Goal: Task Accomplishment & Management: Use online tool/utility

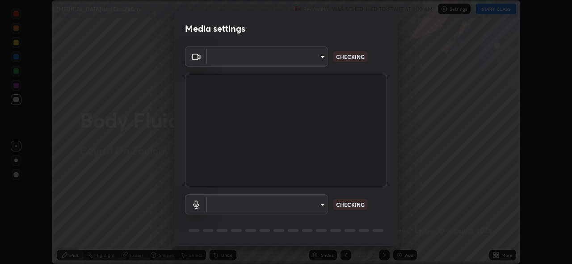
scroll to position [29, 0]
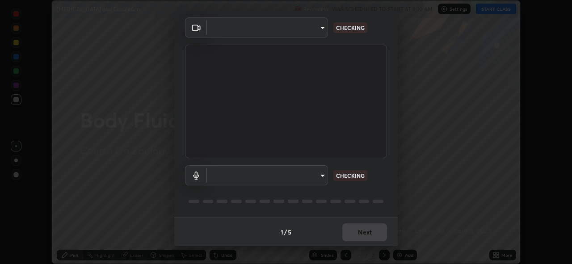
type input "97ceaaebac2d1d4ecb529c1a01e8ac353ba7857374632d61793b1c9812b1f332"
click at [322, 175] on body "Erase all [MEDICAL_DATA] and Circulation Recording WAS SCHEDULED TO START AT 9:…" at bounding box center [286, 132] width 572 height 264
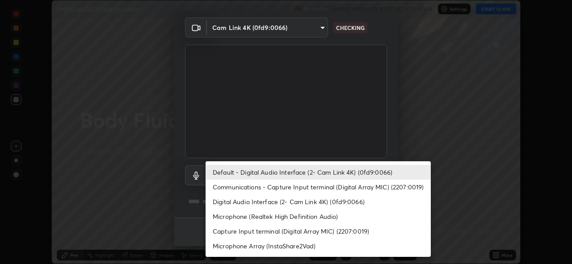
click at [318, 188] on li "Communications - Capture Input terminal (Digital Array MIC) (2207:0019)" at bounding box center [318, 187] width 225 height 15
type input "communications"
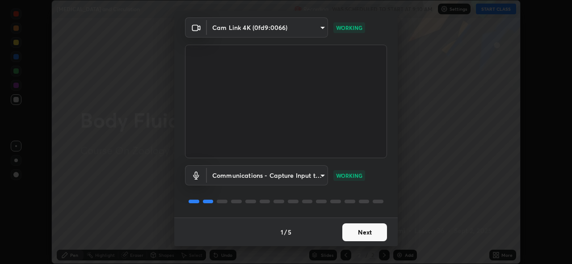
click at [363, 230] on button "Next" at bounding box center [364, 233] width 45 height 18
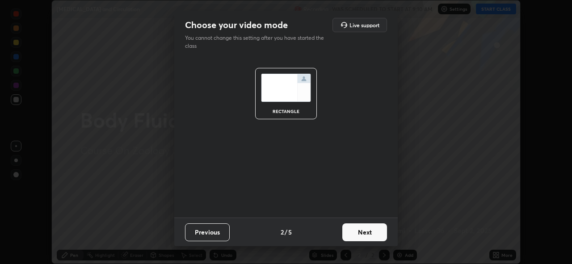
click at [375, 234] on button "Next" at bounding box center [364, 233] width 45 height 18
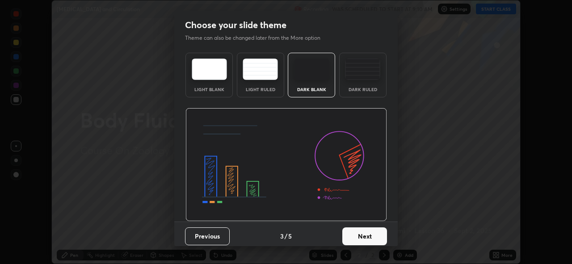
click at [377, 236] on button "Next" at bounding box center [364, 237] width 45 height 18
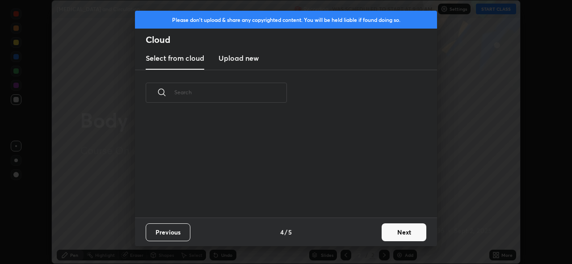
click at [391, 232] on button "Next" at bounding box center [404, 233] width 45 height 18
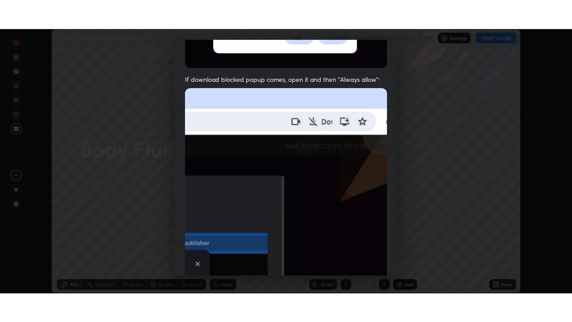
scroll to position [211, 0]
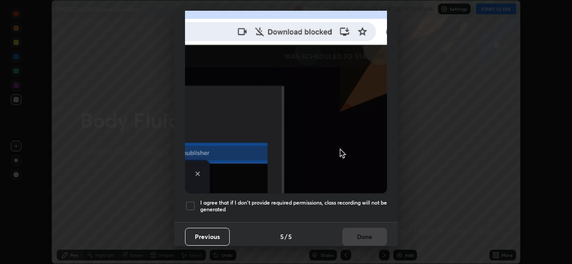
click at [190, 203] on div at bounding box center [190, 206] width 11 height 11
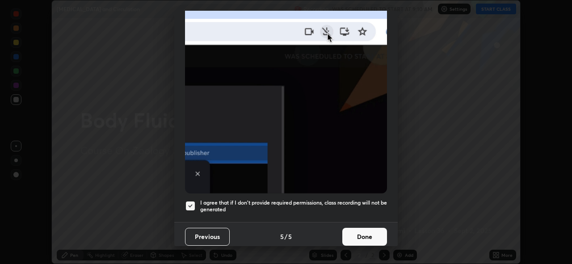
click at [359, 231] on button "Done" at bounding box center [364, 237] width 45 height 18
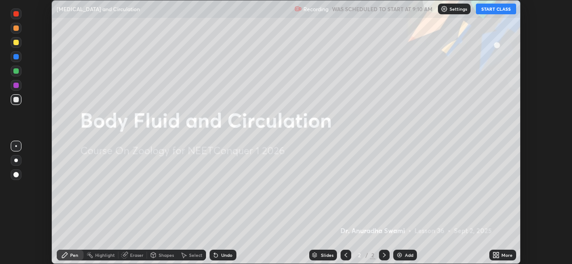
click at [498, 11] on button "START CLASS" at bounding box center [496, 9] width 40 height 11
click at [494, 253] on icon at bounding box center [495, 254] width 2 height 2
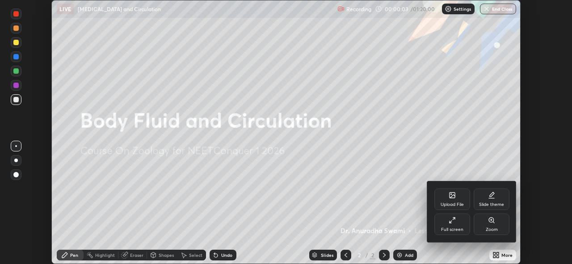
click at [456, 220] on icon at bounding box center [452, 220] width 7 height 7
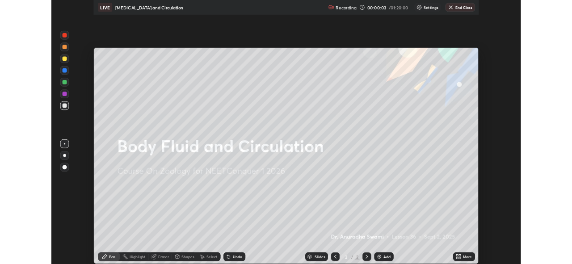
scroll to position [322, 572]
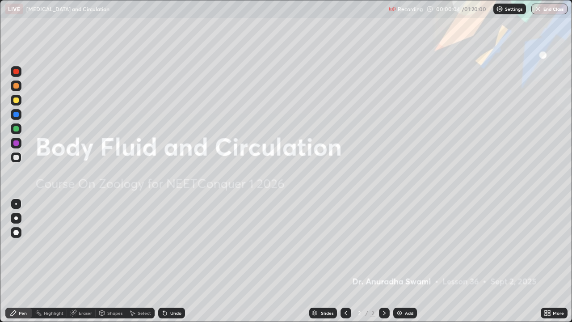
click at [398, 264] on img at bounding box center [399, 312] width 7 height 7
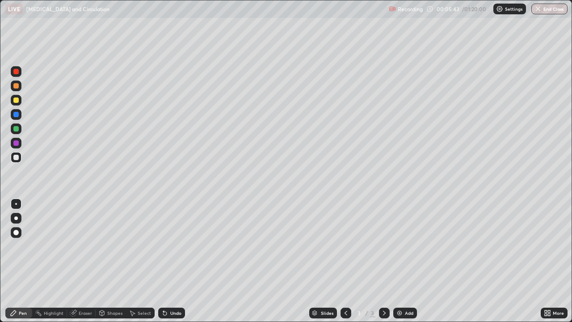
click at [401, 264] on img at bounding box center [399, 312] width 7 height 7
click at [88, 264] on div "Eraser" at bounding box center [85, 313] width 13 height 4
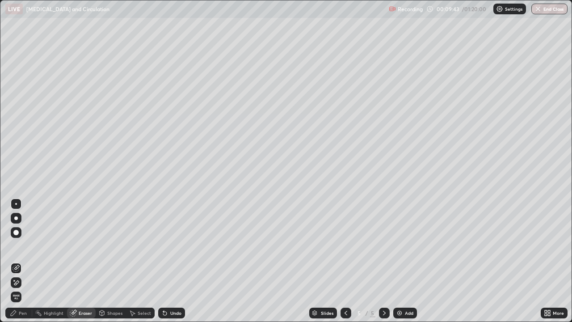
click at [27, 264] on div "Pen" at bounding box center [18, 313] width 27 height 11
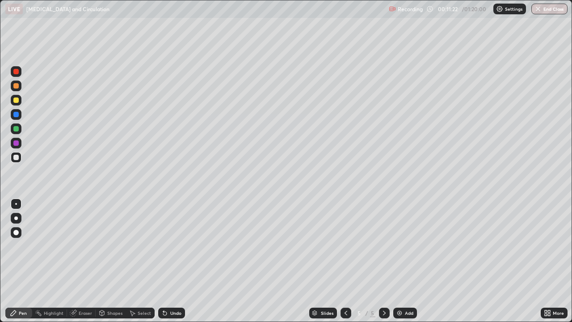
click at [345, 264] on icon at bounding box center [345, 312] width 7 height 7
click at [344, 264] on icon at bounding box center [345, 312] width 7 height 7
click at [384, 264] on icon at bounding box center [384, 312] width 7 height 7
click at [387, 264] on div at bounding box center [384, 313] width 11 height 11
click at [402, 264] on img at bounding box center [399, 312] width 7 height 7
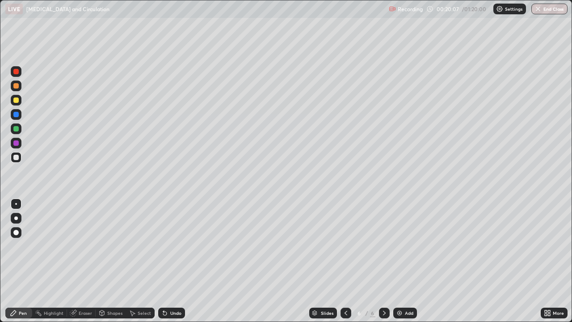
click at [193, 264] on div "Slides 6 / 6 Add" at bounding box center [363, 313] width 356 height 18
click at [82, 264] on div "Eraser" at bounding box center [85, 313] width 13 height 4
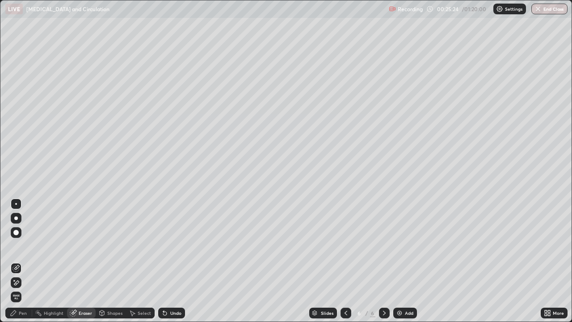
click at [17, 264] on div "Pen" at bounding box center [18, 313] width 27 height 11
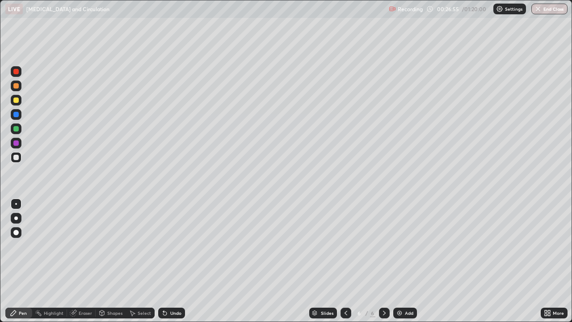
click at [397, 264] on img at bounding box center [399, 312] width 7 height 7
click at [152, 264] on div "Select" at bounding box center [140, 313] width 29 height 11
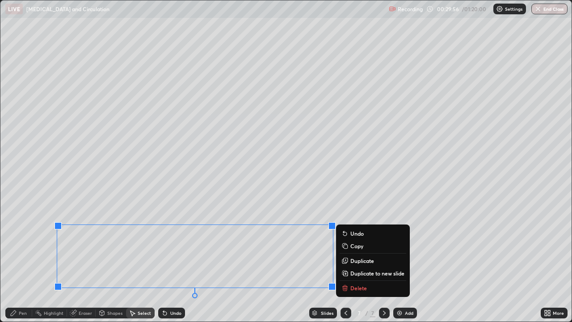
click at [244, 264] on div "0 ° Undo Copy Duplicate Duplicate to new slide Delete" at bounding box center [285, 160] width 571 height 321
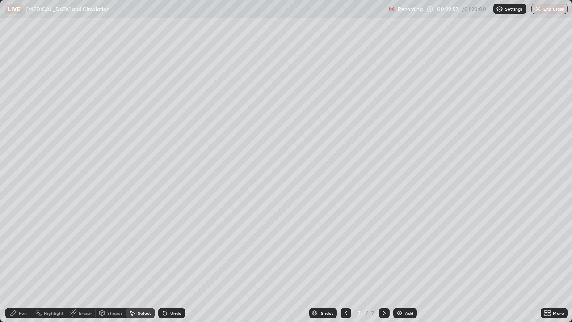
click at [22, 264] on div "Pen" at bounding box center [23, 313] width 8 height 4
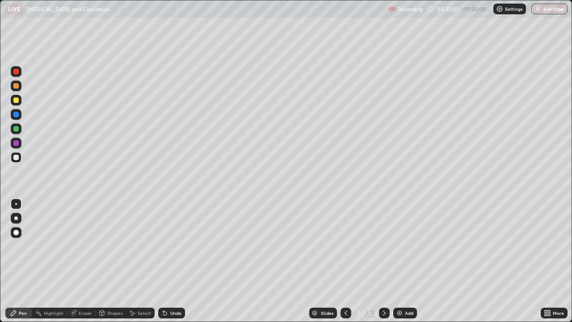
click at [344, 264] on icon at bounding box center [345, 312] width 7 height 7
click at [384, 264] on icon at bounding box center [384, 312] width 7 height 7
click at [344, 264] on icon at bounding box center [345, 312] width 7 height 7
click at [385, 264] on icon at bounding box center [384, 312] width 7 height 7
click at [400, 264] on img at bounding box center [399, 312] width 7 height 7
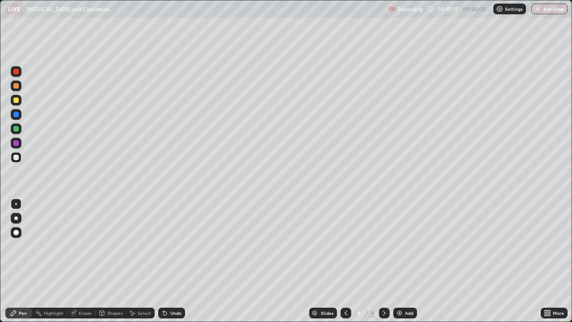
click at [17, 100] on div at bounding box center [15, 99] width 5 height 5
click at [456, 264] on div "Slides 8 / 8 Add" at bounding box center [363, 313] width 356 height 18
click at [470, 264] on div "Slides 8 / 8 Add" at bounding box center [363, 313] width 356 height 18
click at [536, 9] on img "button" at bounding box center [538, 8] width 7 height 7
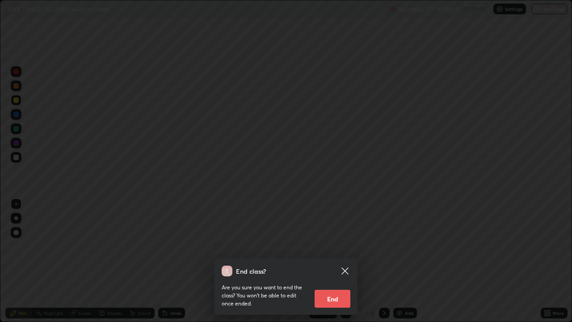
click at [333, 264] on button "End" at bounding box center [333, 299] width 36 height 18
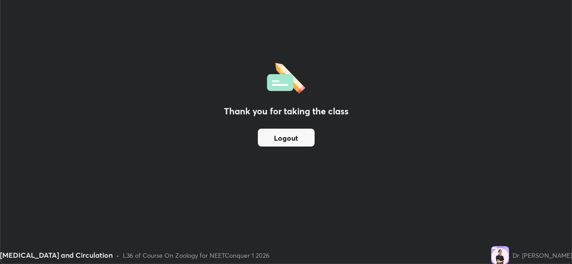
scroll to position [44442, 44134]
